Goal: Task Accomplishment & Management: Use online tool/utility

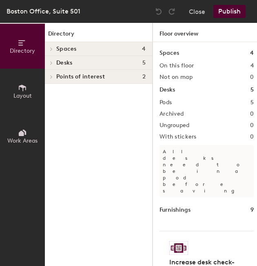
click at [52, 62] on icon at bounding box center [51, 63] width 3 height 4
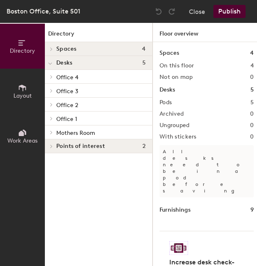
click at [65, 119] on span "Office 1" at bounding box center [66, 119] width 21 height 7
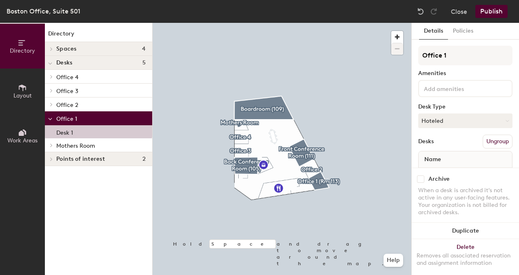
click at [72, 74] on span "Office 4" at bounding box center [67, 77] width 22 height 7
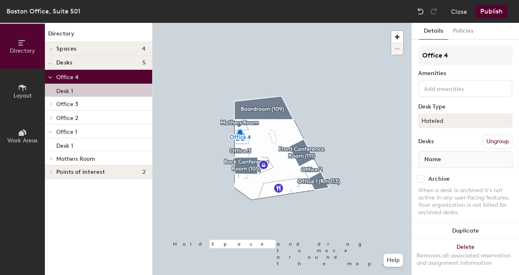
click at [66, 77] on span "Office 4" at bounding box center [67, 77] width 22 height 7
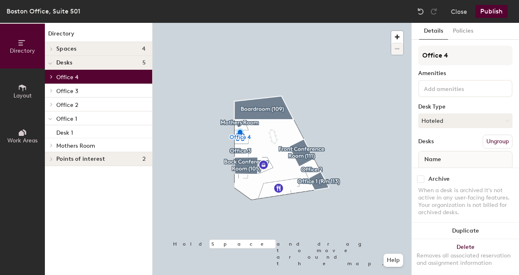
click at [66, 77] on span "Office 4" at bounding box center [67, 77] width 22 height 7
